Goal: Use online tool/utility: Utilize a website feature to perform a specific function

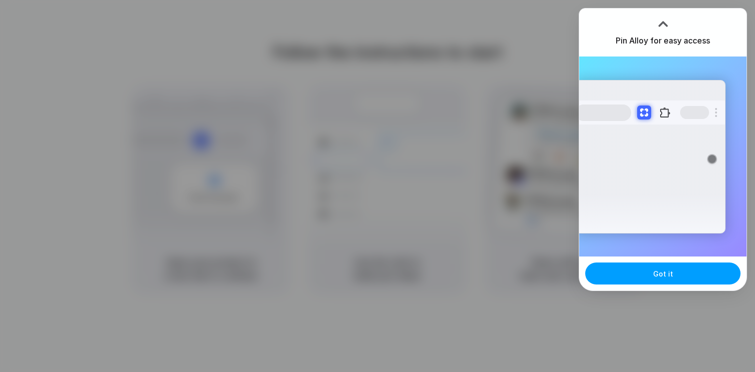
click at [662, 266] on button "Got it" at bounding box center [662, 273] width 155 height 22
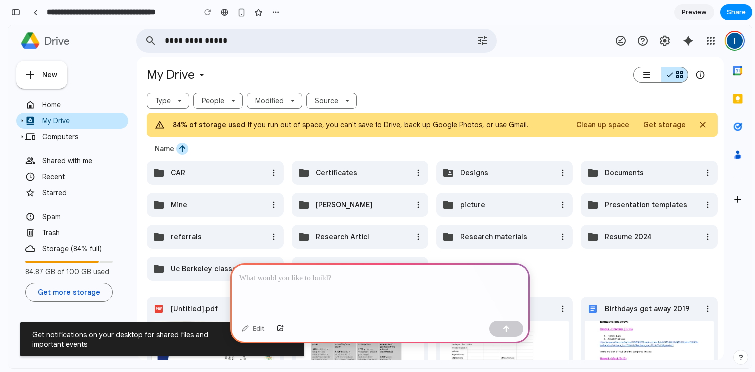
click at [282, 284] on div at bounding box center [380, 289] width 300 height 53
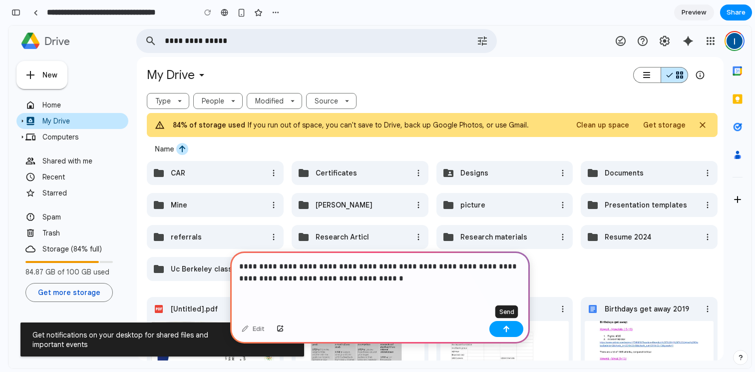
click at [508, 329] on div "button" at bounding box center [506, 328] width 7 height 7
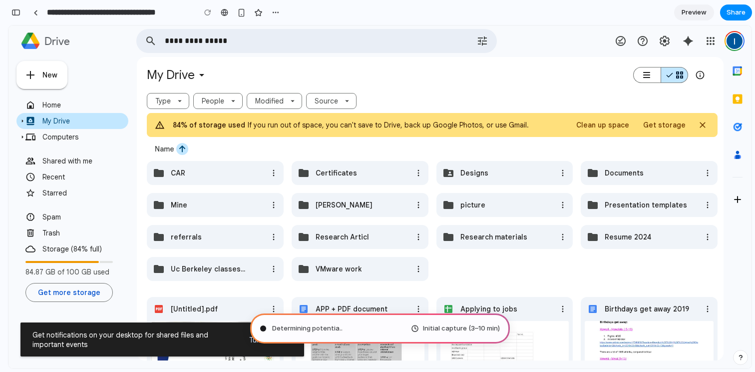
type input "**********"
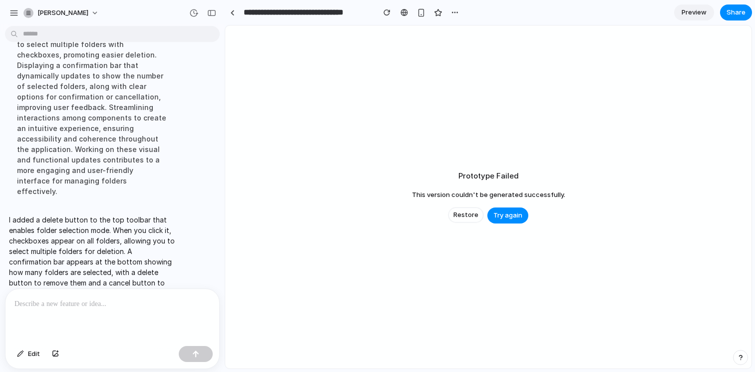
scroll to position [138, 0]
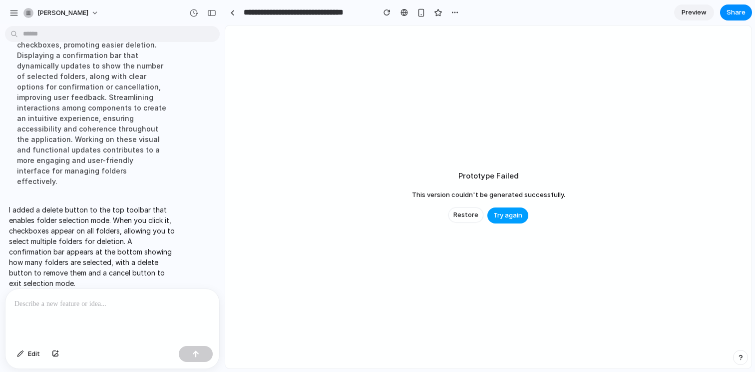
click at [508, 216] on span "Try again" at bounding box center [507, 215] width 29 height 10
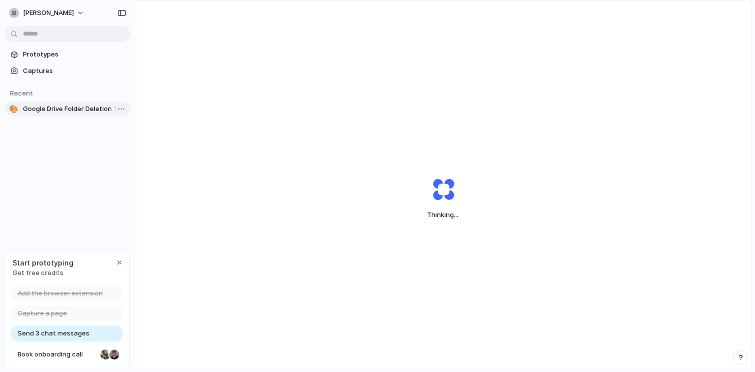
click at [81, 112] on span "Google Drive Folder Deletion Tool" at bounding box center [74, 109] width 103 height 10
